Goal: Find contact information: Find contact information

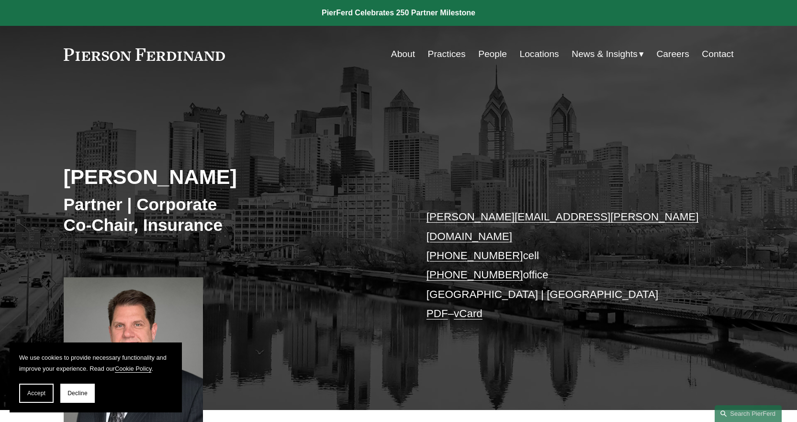
click at [531, 52] on link "Locations" at bounding box center [539, 54] width 39 height 18
drag, startPoint x: 533, startPoint y: 256, endPoint x: 429, endPoint y: 221, distance: 109.6
click at [429, 221] on p "[PERSON_NAME][EMAIL_ADDRESS][PERSON_NAME][DOMAIN_NAME] [PHONE_NUMBER] cell [PHO…" at bounding box center [565, 265] width 279 height 116
click at [574, 250] on p "[PERSON_NAME][EMAIL_ADDRESS][PERSON_NAME][DOMAIN_NAME] [PHONE_NUMBER] cell [PHO…" at bounding box center [565, 265] width 279 height 116
drag, startPoint x: 538, startPoint y: 257, endPoint x: 405, endPoint y: 223, distance: 136.9
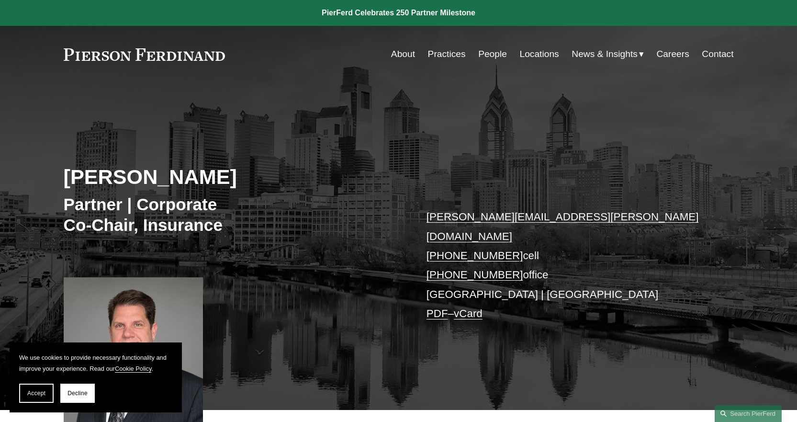
click at [405, 223] on div "[PERSON_NAME] Partner | Corporate Co-Chair, Insurance [PERSON_NAME][EMAIL_ADDRE…" at bounding box center [398, 258] width 797 height 303
copy div "[PERSON_NAME][EMAIL_ADDRESS][PERSON_NAME][DOMAIN_NAME] [PHONE_NUMBER] cell [PHO…"
